Goal: Transaction & Acquisition: Purchase product/service

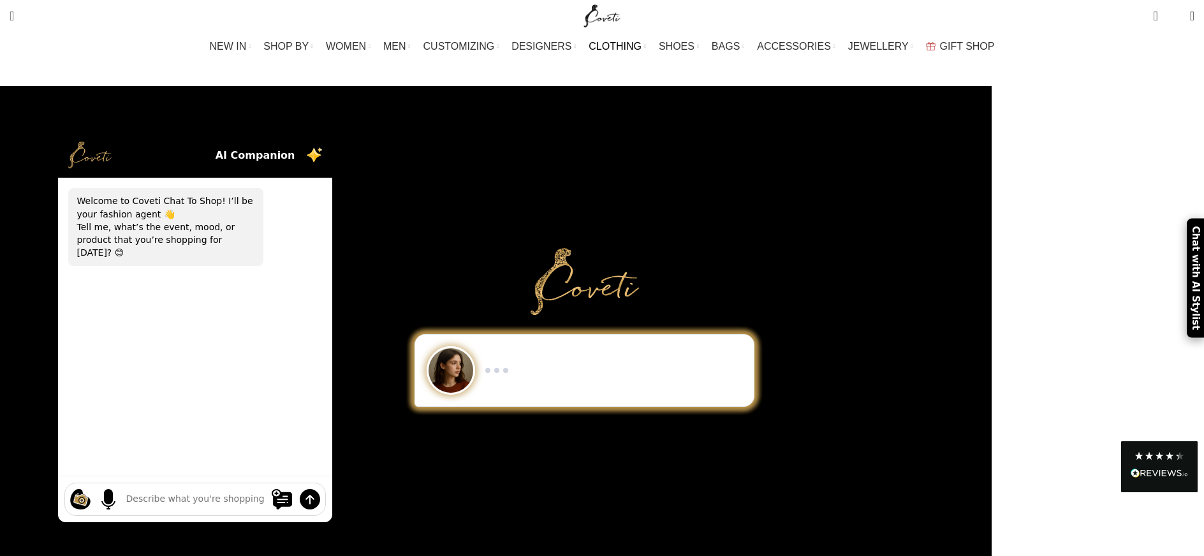
click at [610, 48] on span "CLOTHING" at bounding box center [615, 46] width 53 height 12
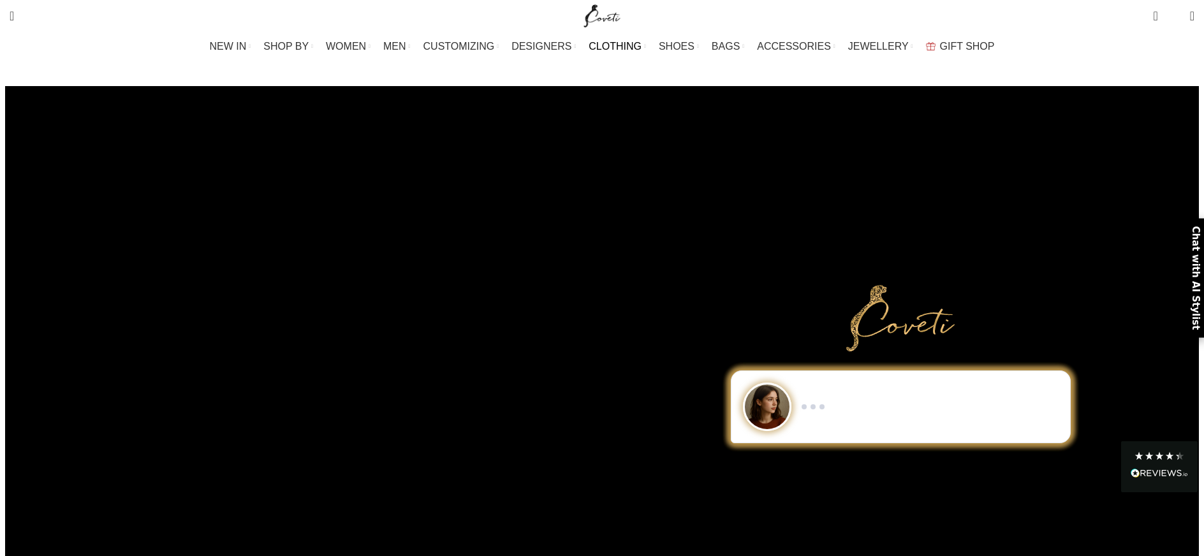
click at [615, 46] on span "CLOTHING" at bounding box center [615, 46] width 53 height 12
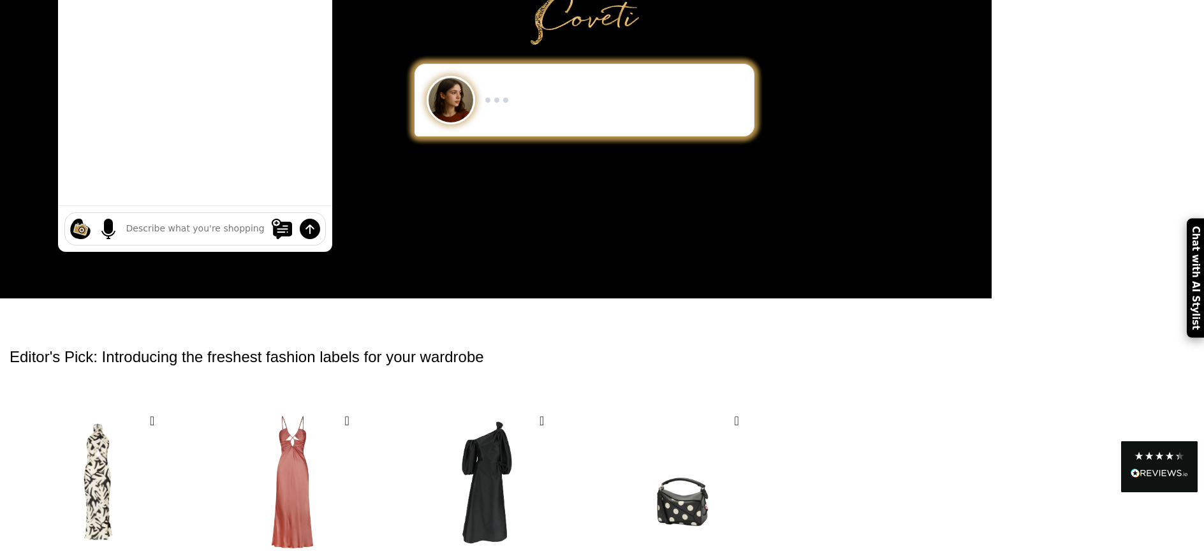
scroll to position [579, 0]
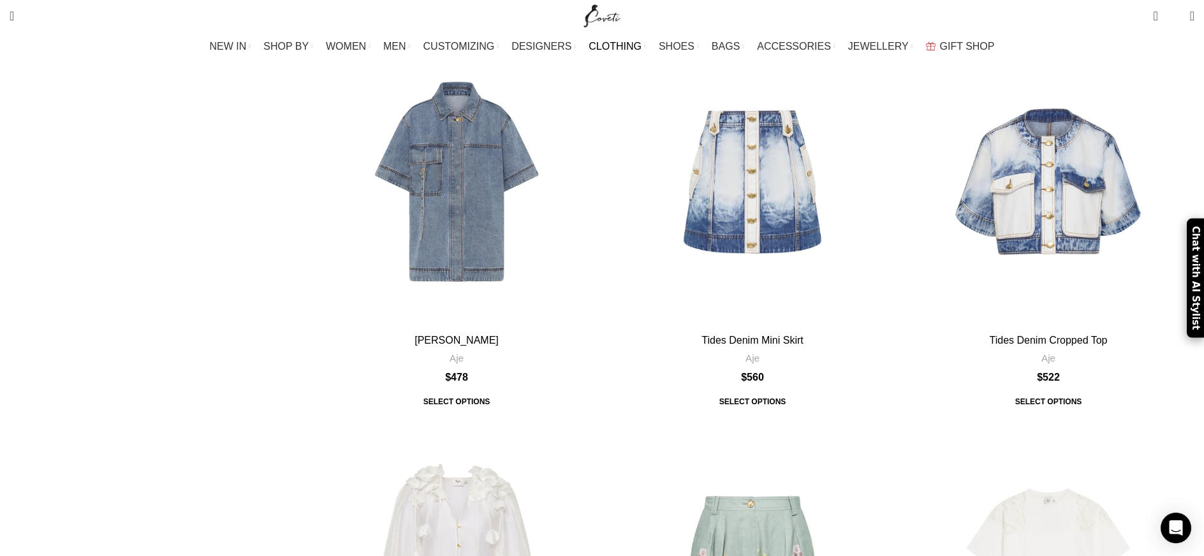
scroll to position [2118, 0]
